Goal: Task Accomplishment & Management: Manage account settings

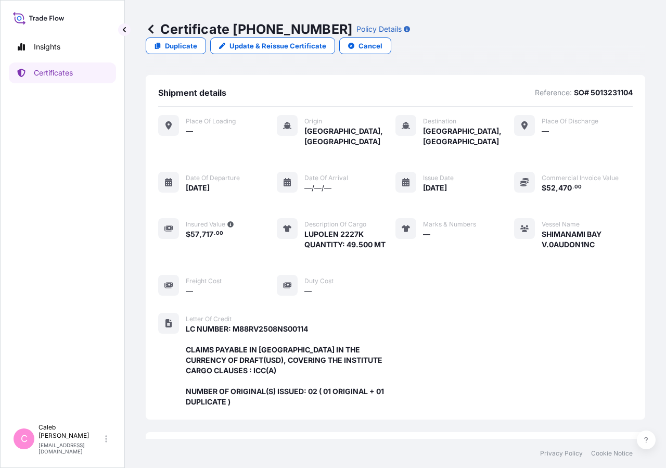
scroll to position [280, 0]
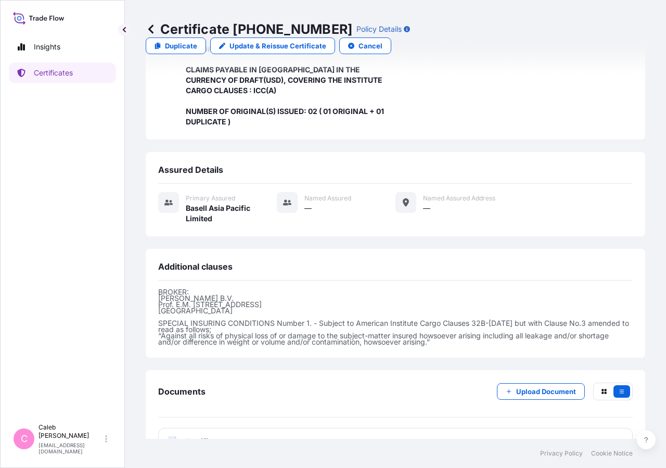
click at [88, 70] on link "Certificates" at bounding box center [62, 72] width 107 height 21
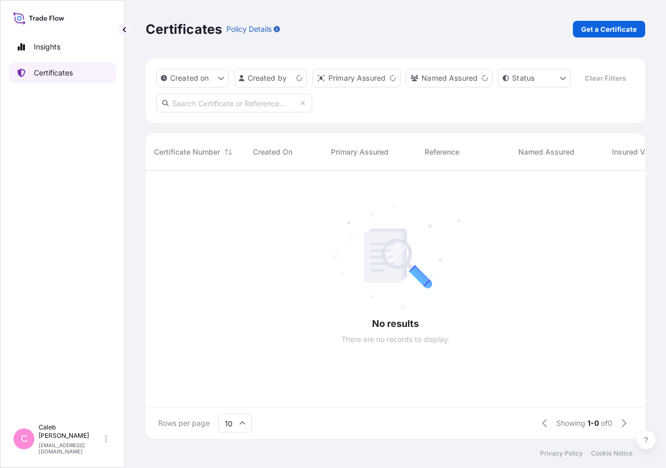
scroll to position [243, 491]
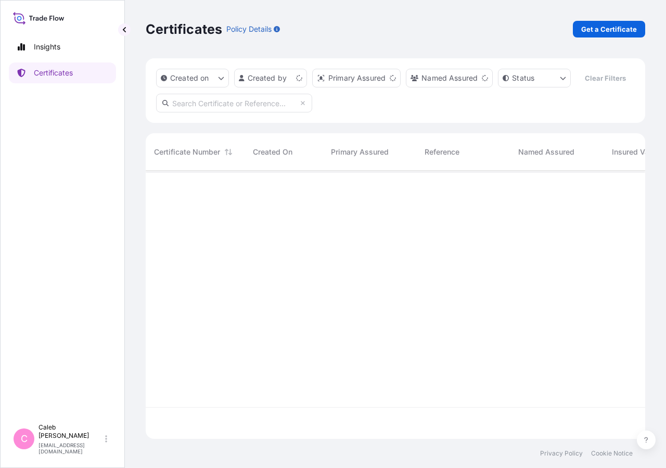
click at [273, 112] on input "text" at bounding box center [234, 103] width 156 height 19
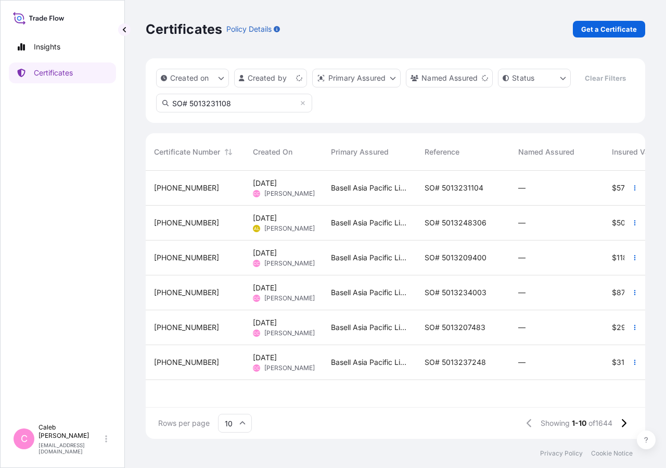
type input "SO# 5013231108"
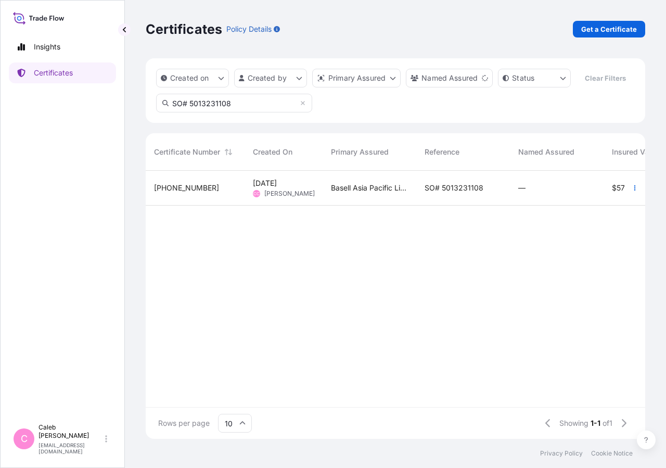
click at [484, 193] on div "SO# 5013231108" at bounding box center [463, 188] width 77 height 10
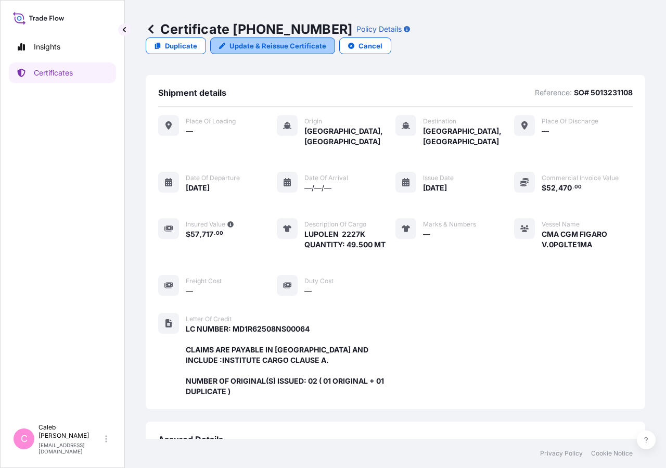
click at [335, 37] on link "Update & Reissue Certificate" at bounding box center [272, 45] width 125 height 17
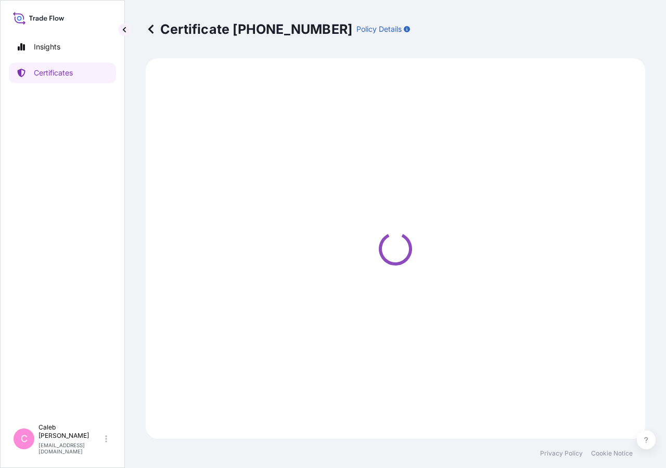
select select "Sea"
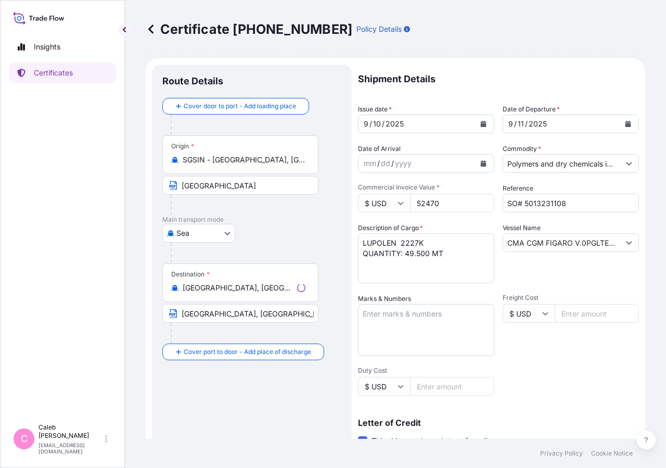
select select "32034"
click at [620, 127] on button "Calendar" at bounding box center [628, 124] width 17 height 17
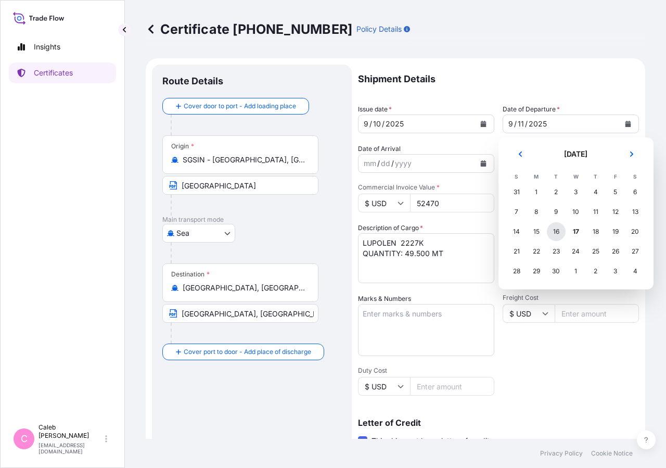
click at [556, 233] on div "16" at bounding box center [556, 231] width 19 height 19
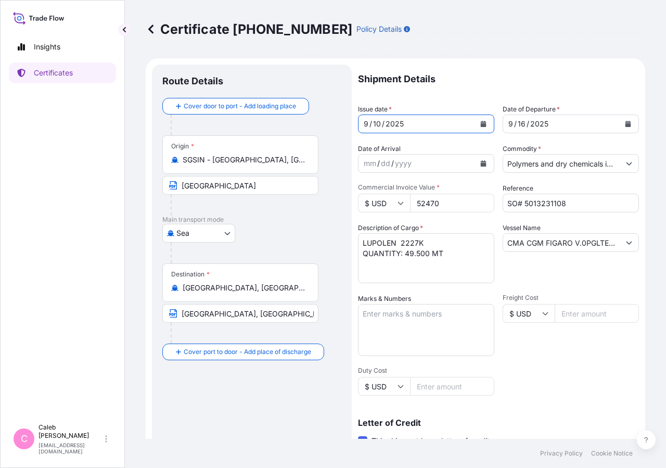
click at [475, 126] on button "Calendar" at bounding box center [483, 124] width 17 height 17
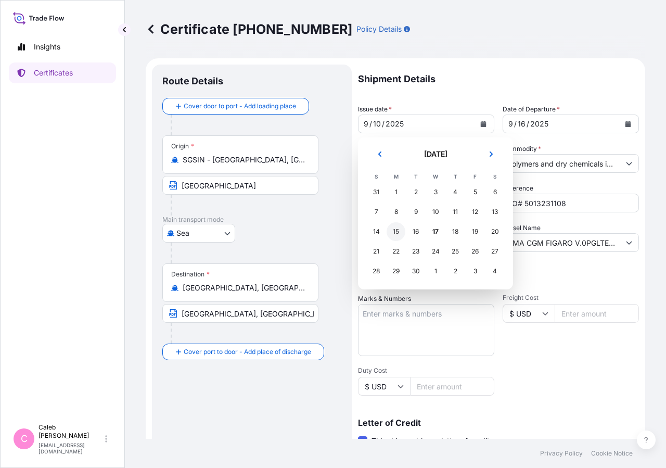
click at [394, 232] on div "15" at bounding box center [396, 231] width 19 height 19
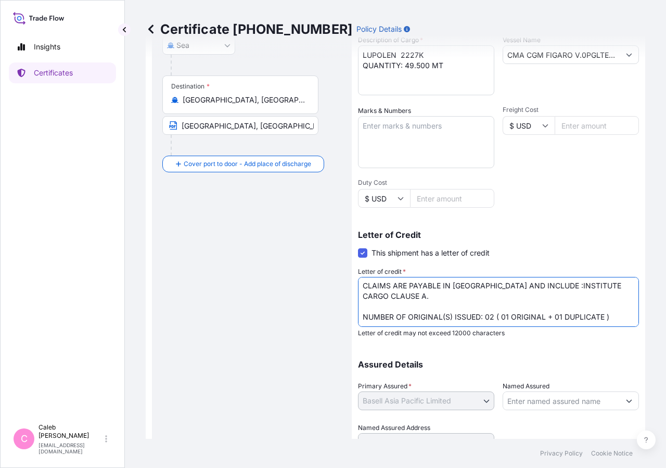
scroll to position [168, 0]
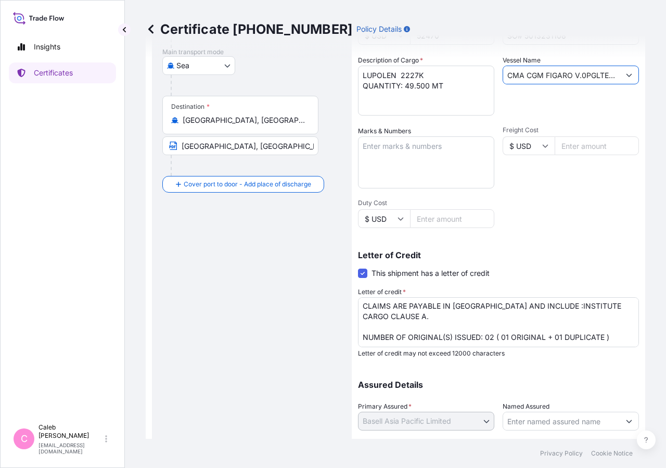
drag, startPoint x: 581, startPoint y: 74, endPoint x: 451, endPoint y: 81, distance: 130.2
click at [503, 81] on input "CMA CGM FIGARO V.0PGLTE1MA" at bounding box center [561, 75] width 117 height 19
drag, startPoint x: 551, startPoint y: 77, endPoint x: 457, endPoint y: 75, distance: 94.2
click at [503, 75] on input "PGLTE1MA" at bounding box center [561, 75] width 116 height 19
paste input "SHIMANAMI BAY V.0AUDON1NC"
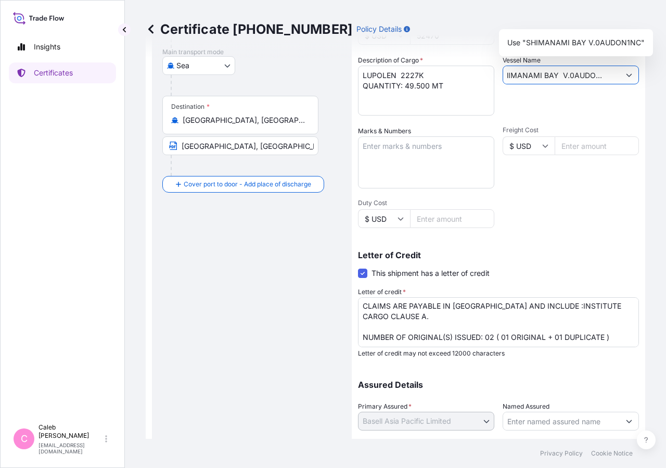
scroll to position [230, 0]
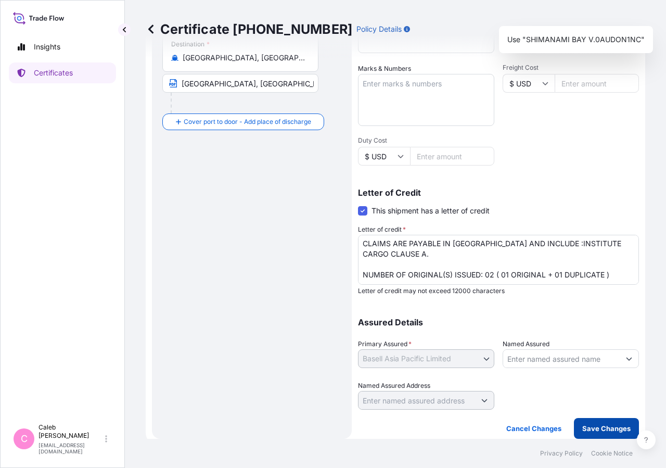
type input "SHIMANAMI BAY V.0AUDON1NC"
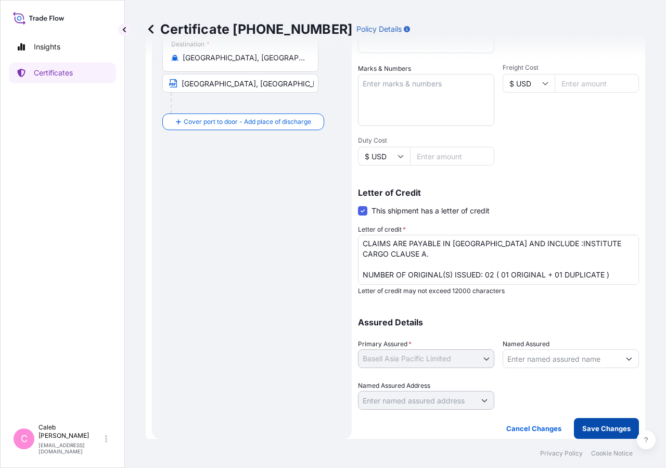
click at [598, 428] on p "Save Changes" at bounding box center [606, 428] width 48 height 10
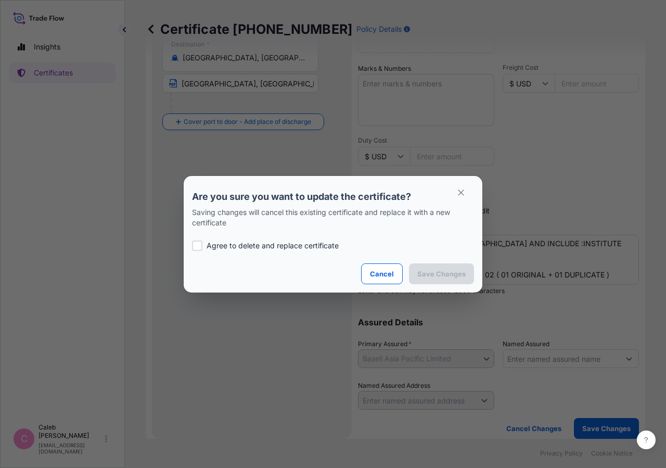
click at [217, 246] on p "Agree to delete and replace certificate" at bounding box center [273, 245] width 132 height 10
checkbox input "true"
click at [422, 279] on button "Save Changes" at bounding box center [441, 273] width 65 height 21
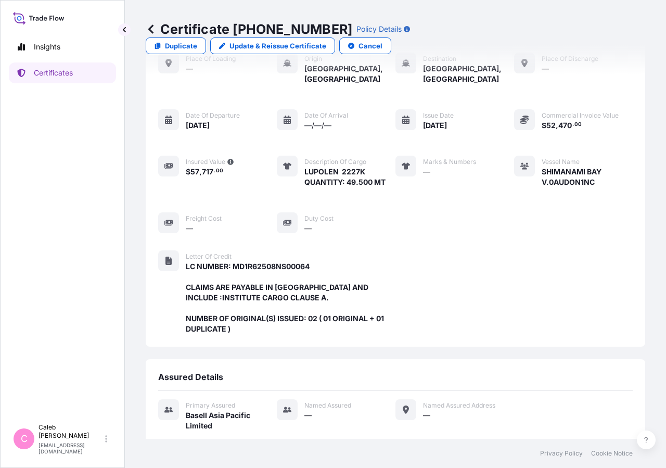
scroll to position [270, 0]
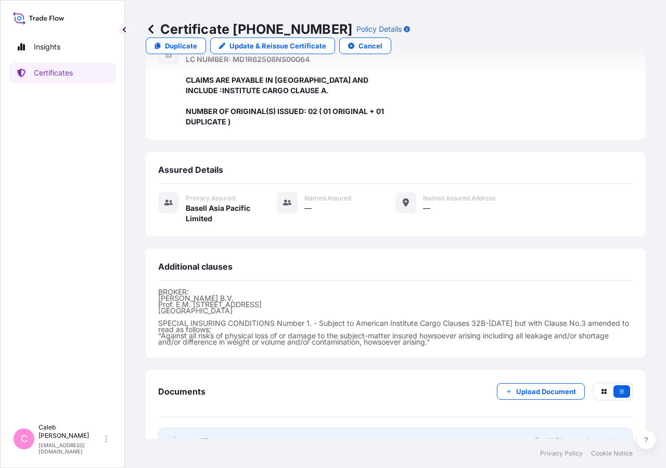
click at [224, 428] on link "PDF Certificate [DATE]T09:02:50.628106" at bounding box center [395, 441] width 474 height 27
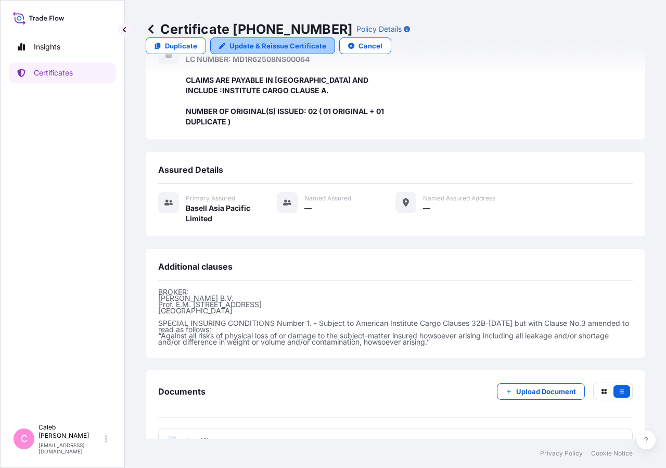
click at [326, 41] on p "Update & Reissue Certificate" at bounding box center [277, 46] width 97 height 10
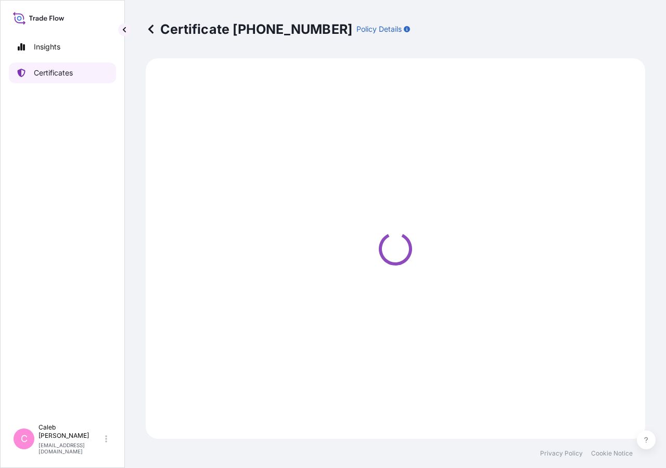
select select "Sea"
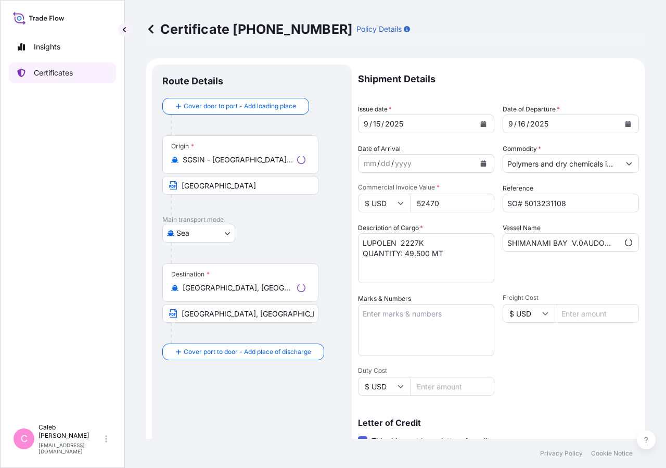
click at [36, 77] on p "Certificates" at bounding box center [53, 73] width 39 height 10
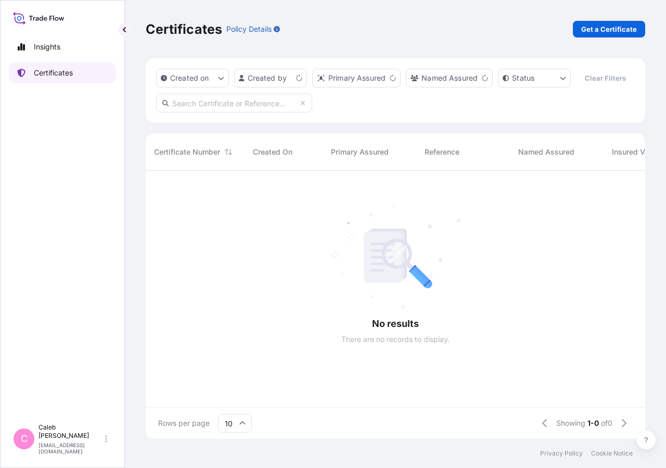
scroll to position [243, 491]
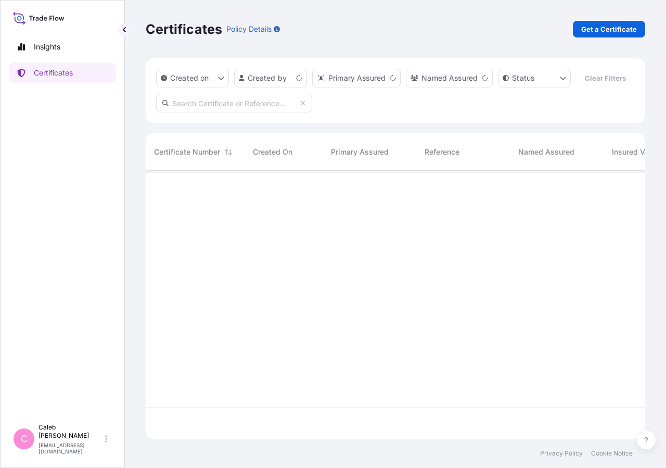
click at [241, 112] on input "text" at bounding box center [234, 103] width 156 height 19
type input "s"
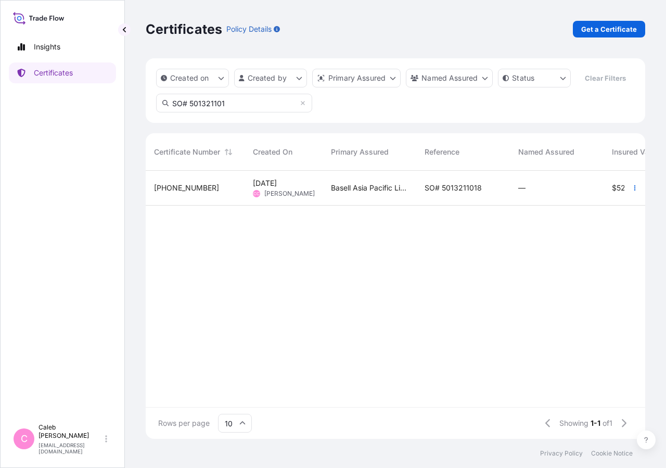
type input "SO# 501321101"
click at [463, 193] on span "SO# 5013211018" at bounding box center [453, 188] width 57 height 10
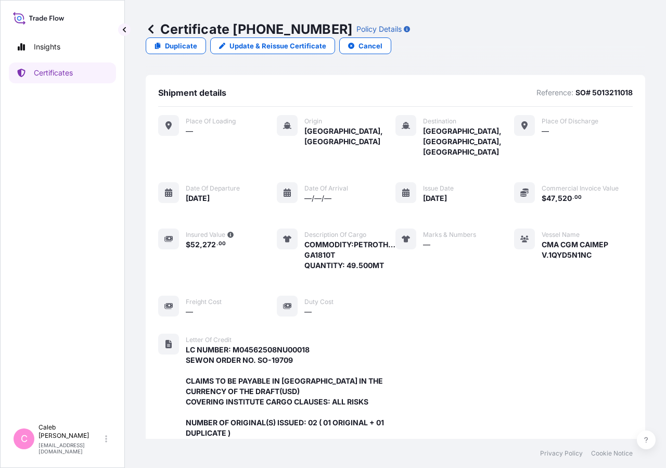
click at [335, 37] on link "Update & Reissue Certificate" at bounding box center [272, 45] width 125 height 17
select select "Sea"
select select "32034"
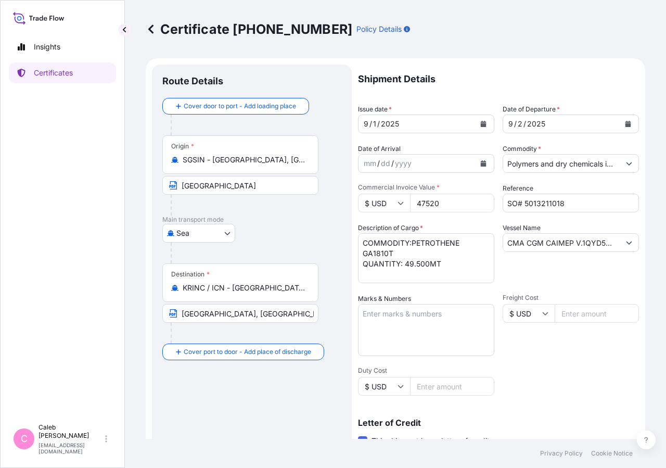
click at [620, 120] on button "Calendar" at bounding box center [628, 124] width 17 height 17
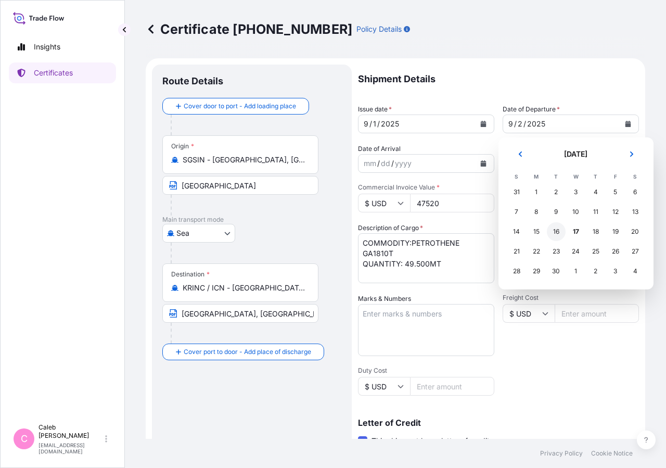
click at [554, 232] on div "16" at bounding box center [556, 231] width 19 height 19
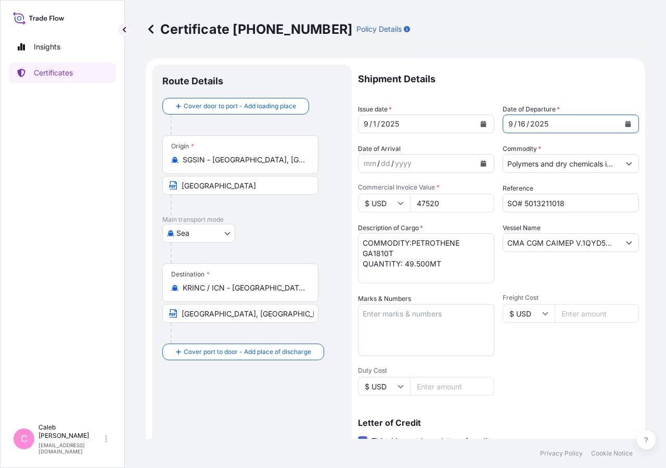
click at [475, 123] on button "Calendar" at bounding box center [483, 124] width 17 height 17
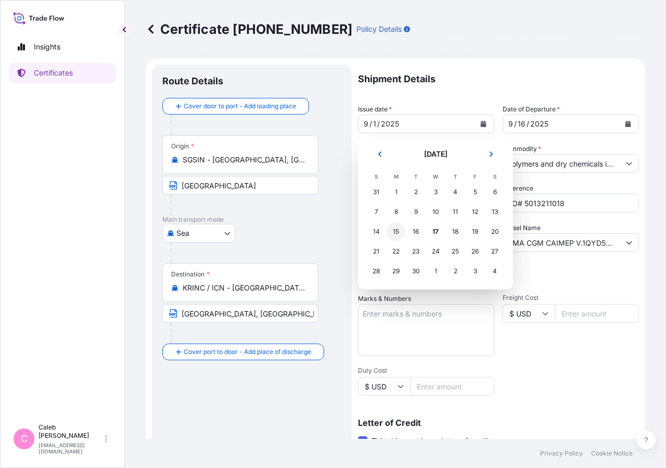
click at [395, 234] on div "15" at bounding box center [396, 231] width 19 height 19
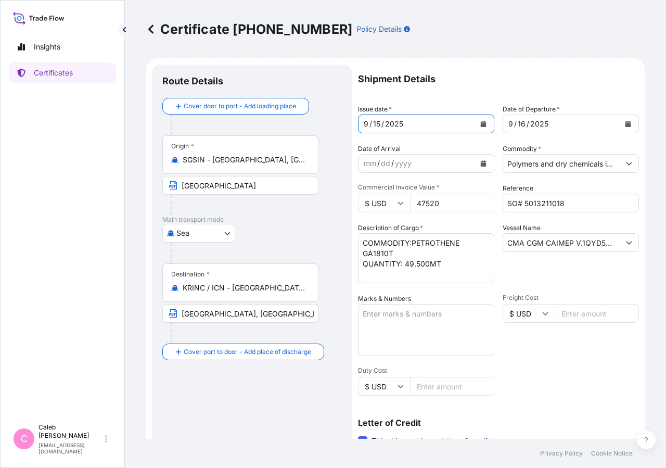
scroll to position [230, 0]
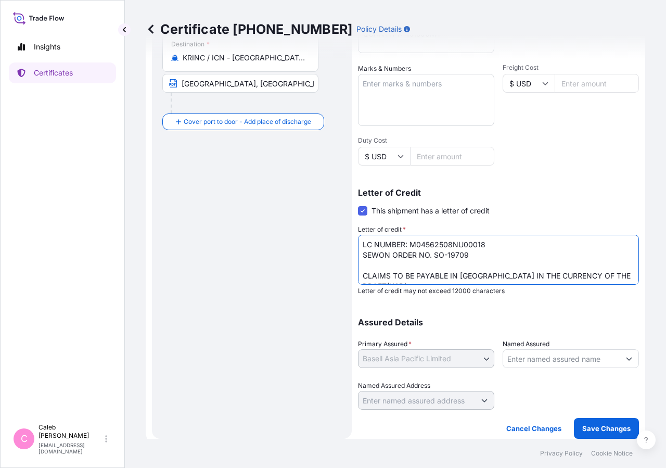
click at [483, 274] on textarea "LC NUMBER: M04562508NU00018 SEWON ORDER NO. SO-19709 CLAIMS TO BE PAYABLE IN [G…" at bounding box center [498, 260] width 281 height 50
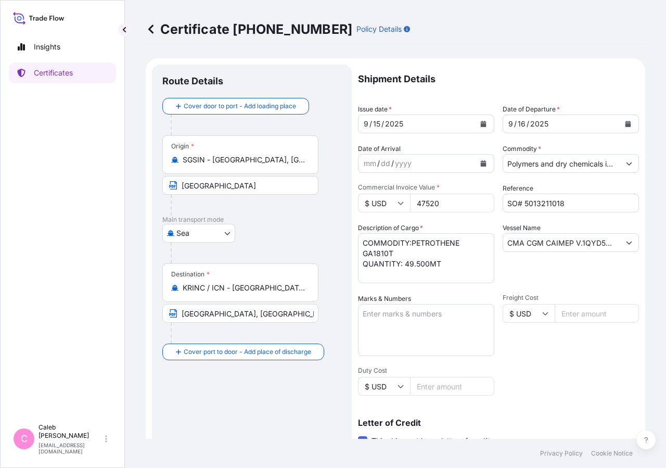
type textarea "LC NUMBER: M04562508NU00018 SEWON ORDER NO. SO-19709 CLAIMS TO BE PAYABLE IN [G…"
click at [528, 241] on input "CMA CGM CAIMEP V.1QYD5N1NC" at bounding box center [561, 242] width 117 height 19
drag, startPoint x: 509, startPoint y: 241, endPoint x: 625, endPoint y: 245, distance: 115.6
click at [620, 245] on input "CMA CGM CAIMEP V.1QYD5N1NC" at bounding box center [561, 242] width 117 height 19
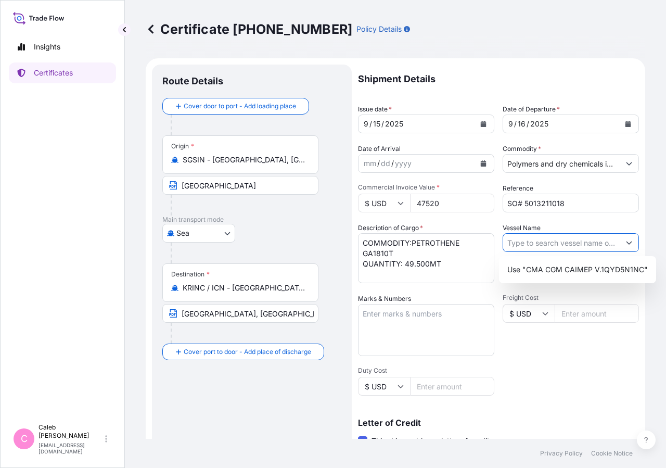
scroll to position [0, 0]
paste input "SHIMANAMI BAY V.0AUDON1NC"
type input "SHIMANAMI BAY V.0AUDON1NC"
click at [566, 376] on div "Shipment Details Issue date * [DATE] Date of Departure * [DATE] Date of Arrival…" at bounding box center [498, 352] width 281 height 575
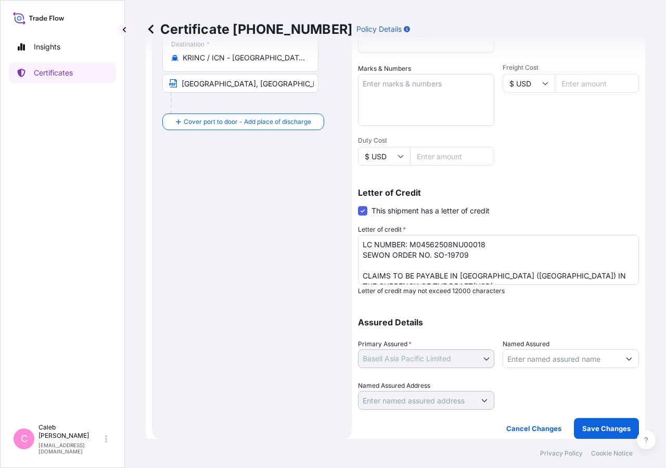
scroll to position [0, 0]
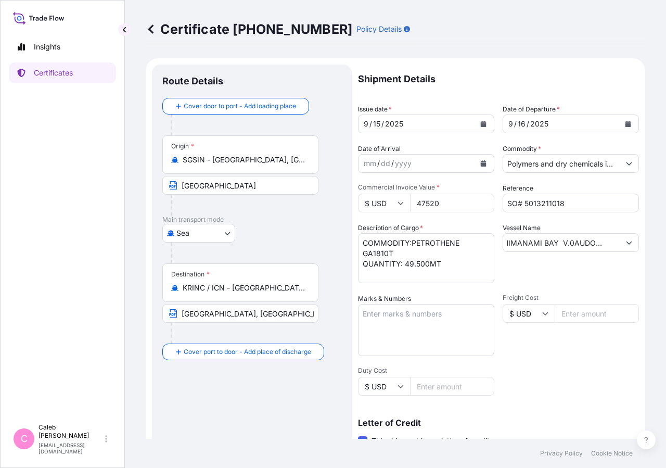
click at [513, 240] on input "SHIMANAMI BAY V.0AUDON1NC" at bounding box center [561, 242] width 117 height 19
drag, startPoint x: 513, startPoint y: 242, endPoint x: 486, endPoint y: 240, distance: 26.7
click at [503, 240] on input "SHIMANAMI BAY V.0AUDON1NC" at bounding box center [561, 242] width 117 height 19
click at [549, 357] on div "Shipment Details Issue date * [DATE] Date of Departure * [DATE] Date of Arrival…" at bounding box center [498, 352] width 281 height 575
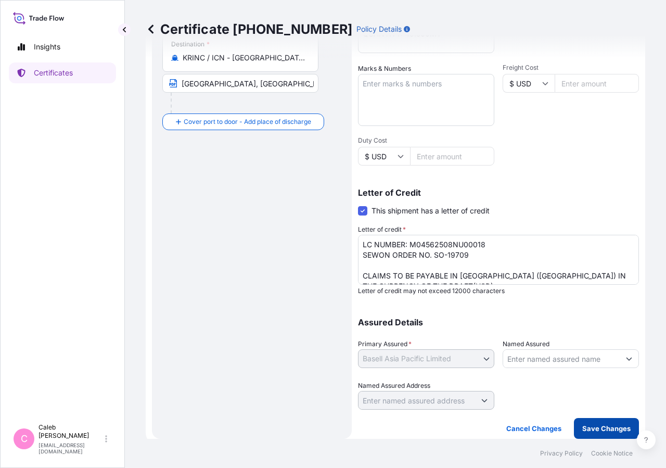
click at [591, 427] on p "Save Changes" at bounding box center [606, 428] width 48 height 10
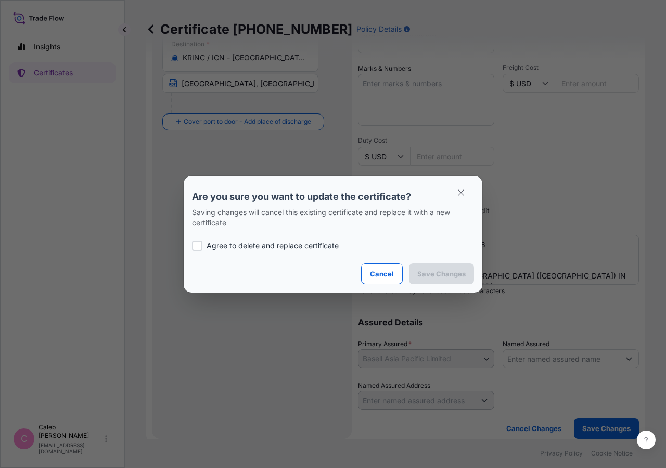
click at [217, 247] on p "Agree to delete and replace certificate" at bounding box center [273, 245] width 132 height 10
checkbox input "true"
click at [416, 277] on button "Save Changes" at bounding box center [441, 273] width 65 height 21
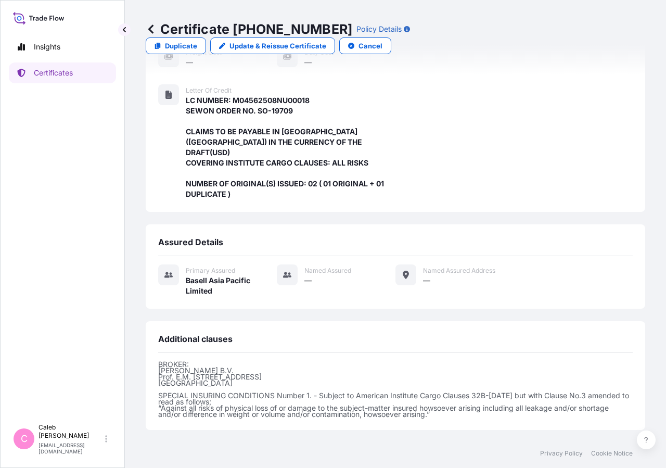
scroll to position [301, 0]
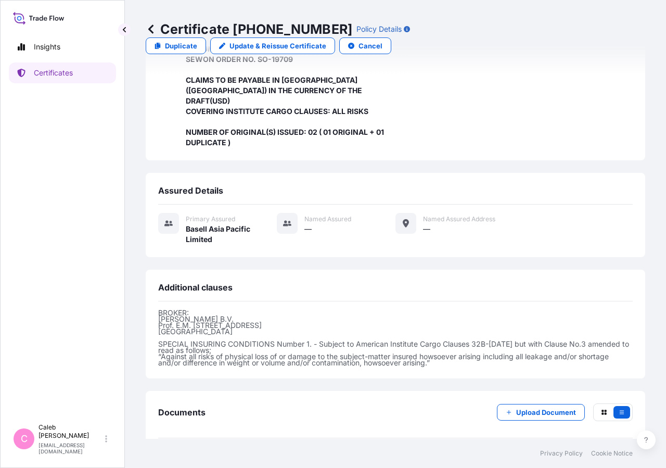
click at [197, 448] on link "PDF Certificate [DATE]T09:36:25.690841" at bounding box center [395, 461] width 474 height 27
click at [79, 440] on p "[PERSON_NAME]" at bounding box center [71, 431] width 65 height 17
